Goal: Information Seeking & Learning: Understand process/instructions

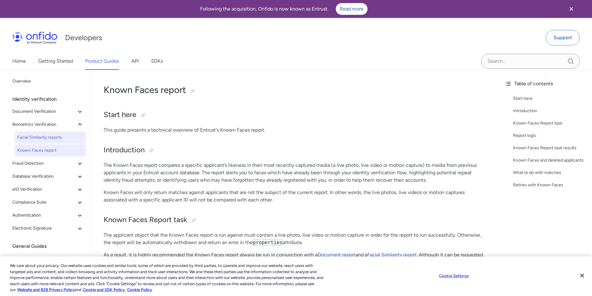
click at [66, 138] on span "Facial Similarity reports" at bounding box center [50, 137] width 66 height 7
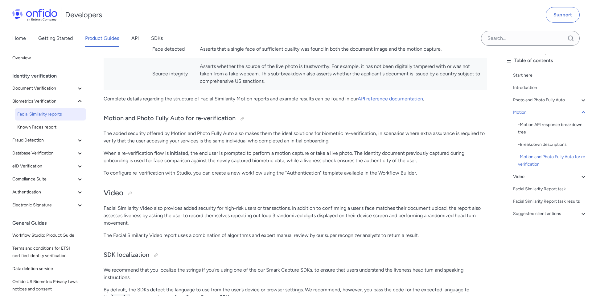
scroll to position [1261, 0]
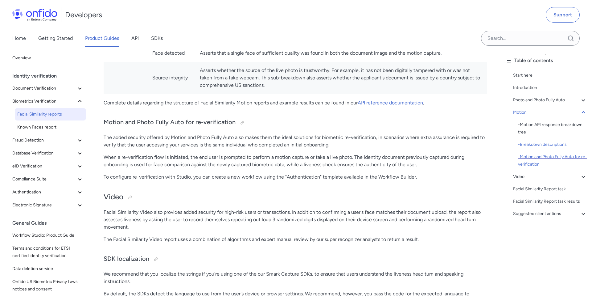
click at [535, 160] on div "- Motion and Photo Fully Auto for re-verification" at bounding box center [552, 160] width 69 height 15
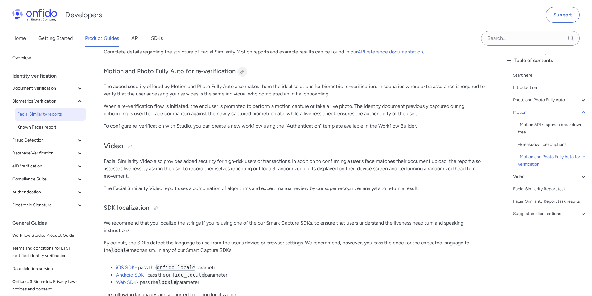
click at [240, 73] on div at bounding box center [242, 71] width 5 height 5
click at [249, 72] on div "Link copied!" at bounding box center [259, 71] width 22 height 7
click at [236, 71] on div at bounding box center [241, 72] width 10 height 10
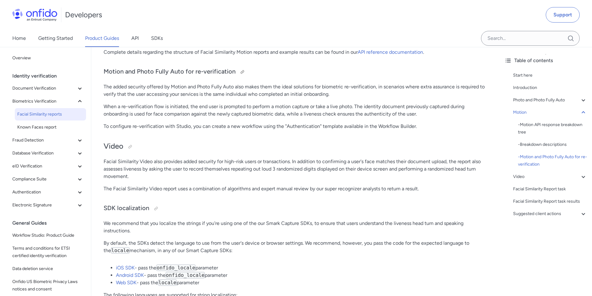
click at [236, 71] on div at bounding box center [241, 72] width 10 height 10
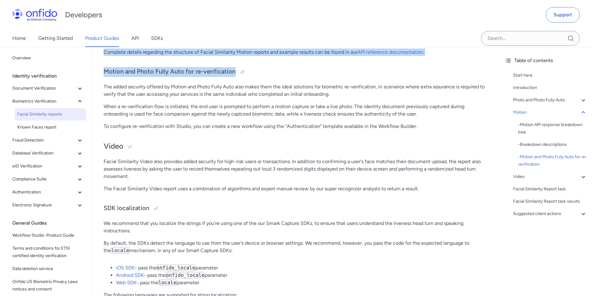
drag, startPoint x: 232, startPoint y: 72, endPoint x: 90, endPoint y: 67, distance: 141.7
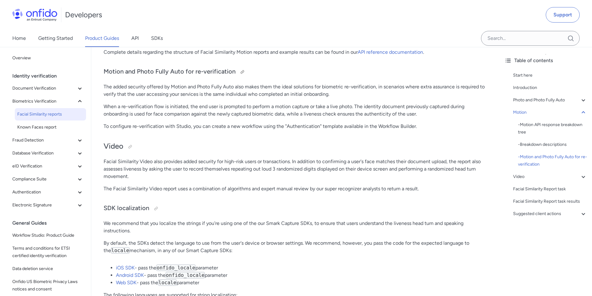
click at [111, 69] on h3 "Motion and Photo Fully Auto for re-verification" at bounding box center [296, 72] width 384 height 10
drag, startPoint x: 105, startPoint y: 71, endPoint x: 233, endPoint y: 73, distance: 128.7
click at [233, 73] on h3 "Motion and Photo Fully Auto for re-verification" at bounding box center [296, 72] width 384 height 10
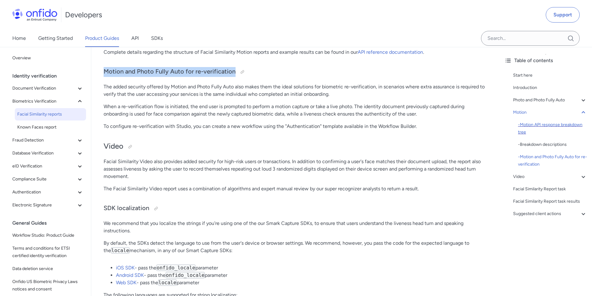
copy h3 "Motion and Photo Fully Auto for re-verification"
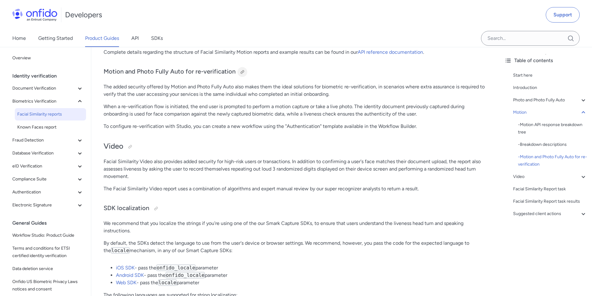
click at [241, 73] on div at bounding box center [242, 71] width 5 height 5
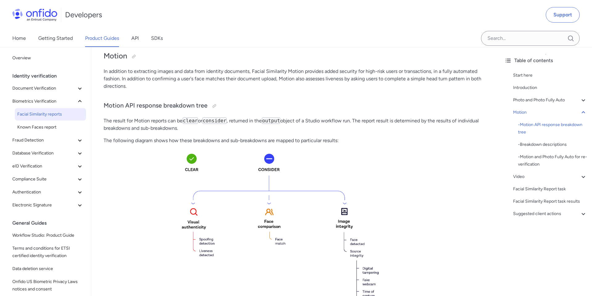
scroll to position [750, 0]
